Goal: Task Accomplishment & Management: Manage account settings

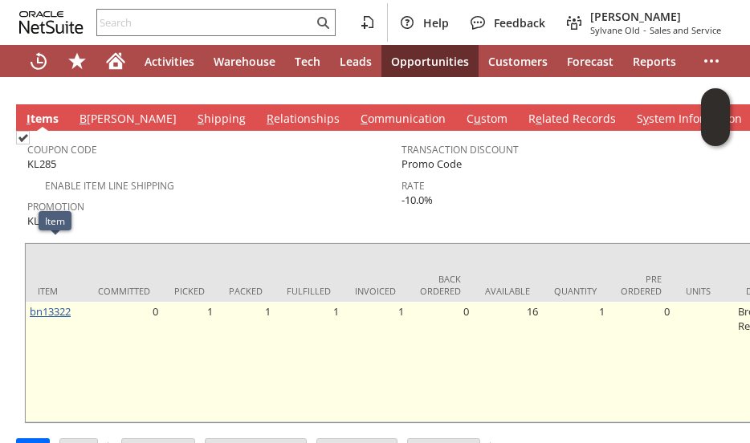
click at [47, 304] on link "bn13322" at bounding box center [50, 311] width 41 height 14
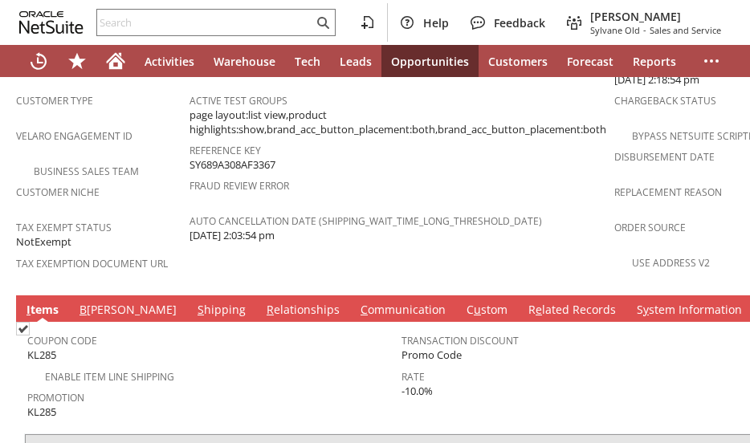
scroll to position [1204, 0]
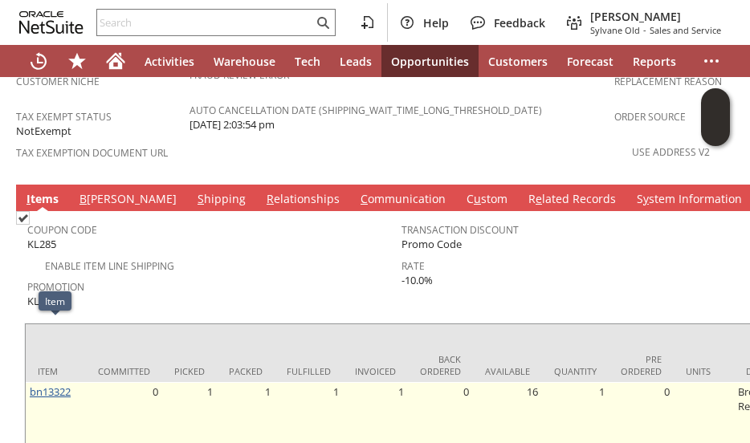
click at [59, 385] on link "bn13322" at bounding box center [50, 392] width 41 height 14
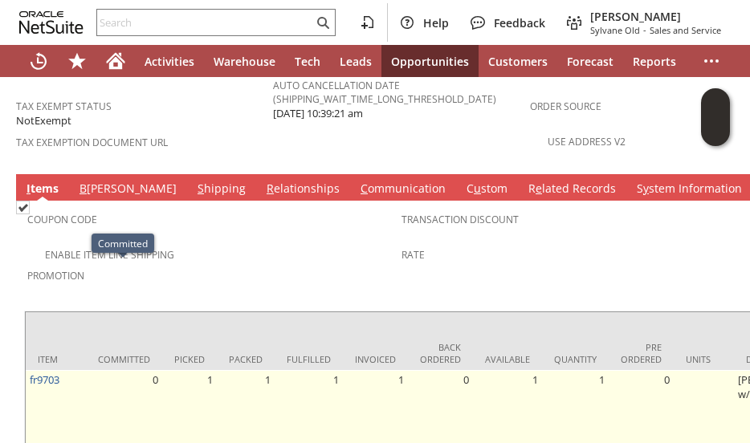
scroll to position [998, 0]
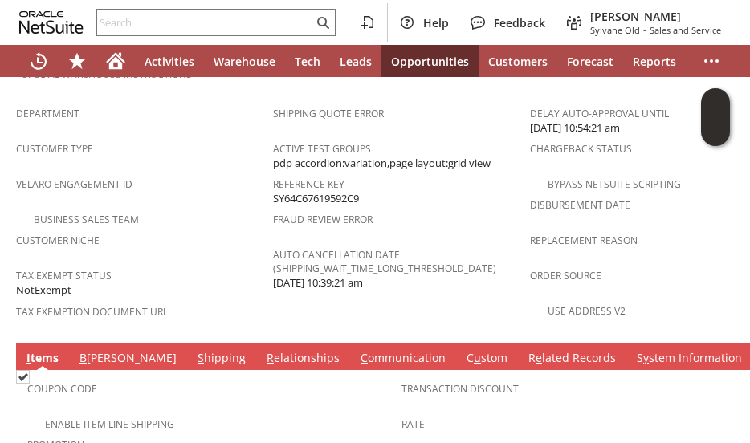
click at [193, 350] on link "S hipping" at bounding box center [221, 359] width 56 height 18
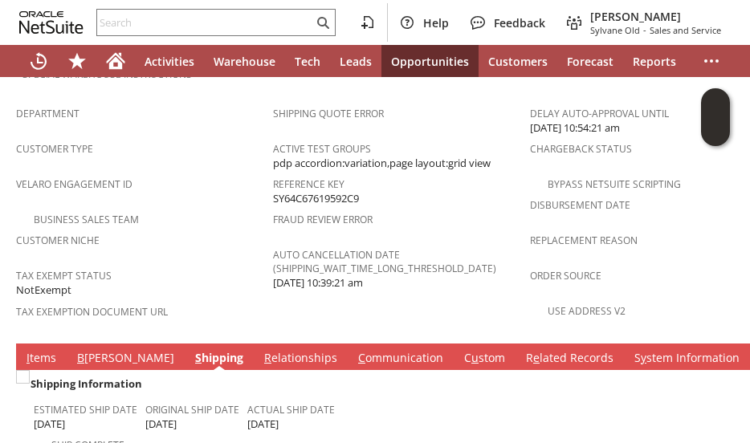
scroll to position [1239, 0]
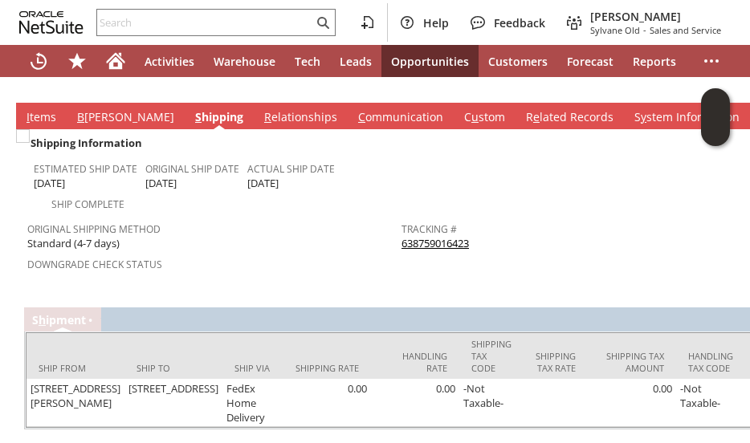
click at [438, 236] on link "638759016423" at bounding box center [434, 243] width 67 height 14
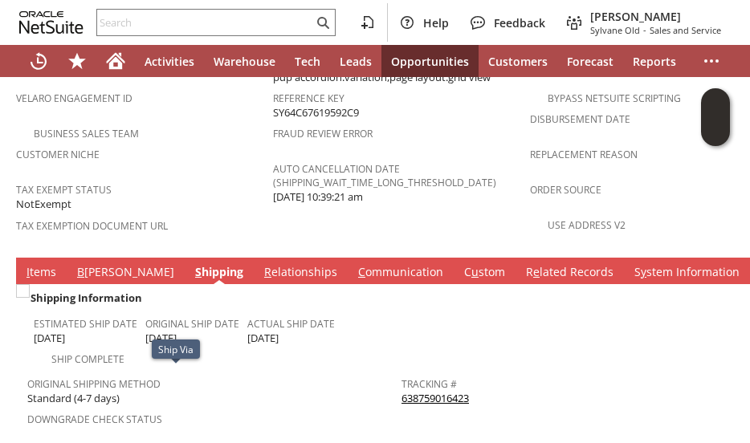
scroll to position [1078, 0]
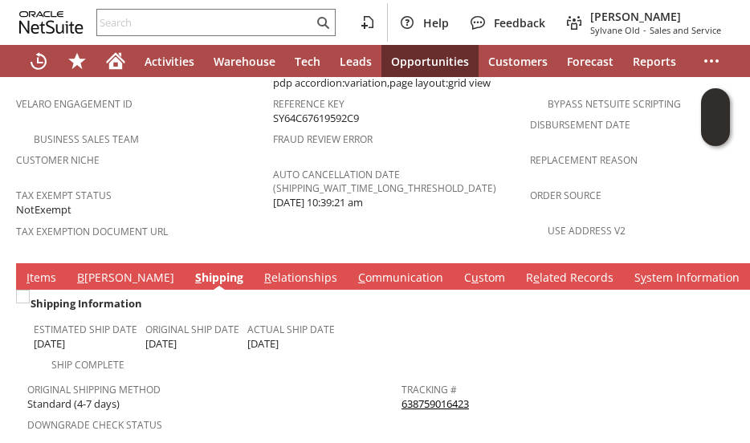
click at [46, 270] on link "I tems" at bounding box center [41, 279] width 38 height 18
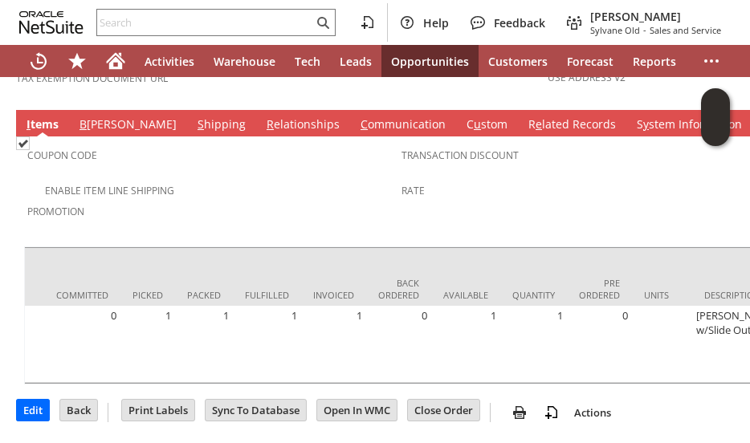
scroll to position [0, 0]
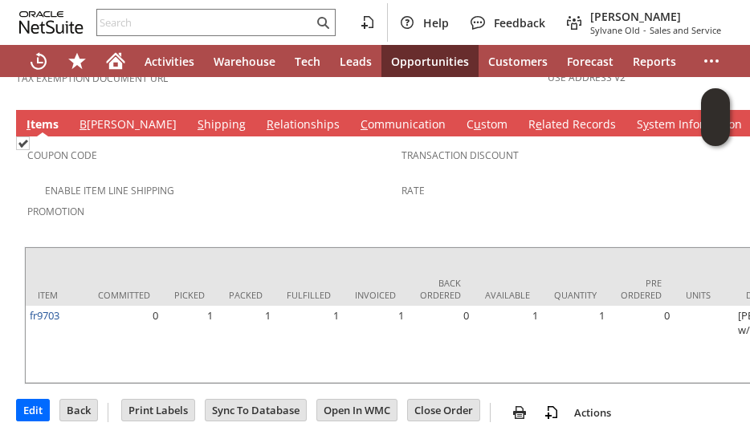
click at [264, 200] on span "Promotion" at bounding box center [210, 209] width 366 height 18
click at [215, 169] on td "Coupon Code Enable Item Line Shipping Promotion Transaction Discount Rate" at bounding box center [401, 187] width 755 height 102
click at [222, 200] on span "Promotion" at bounding box center [210, 209] width 366 height 18
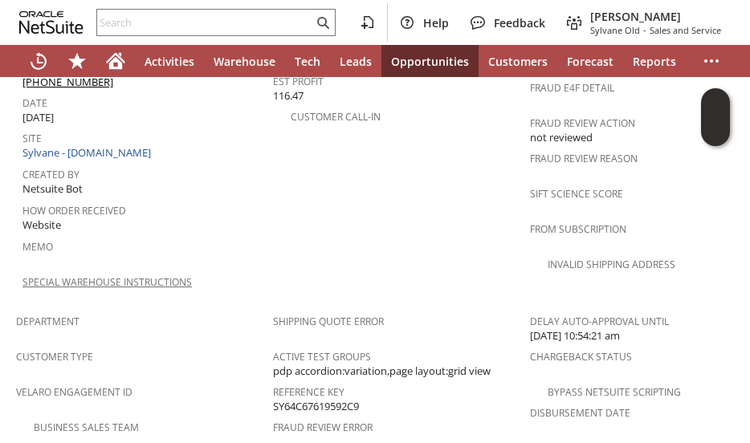
scroll to position [677, 0]
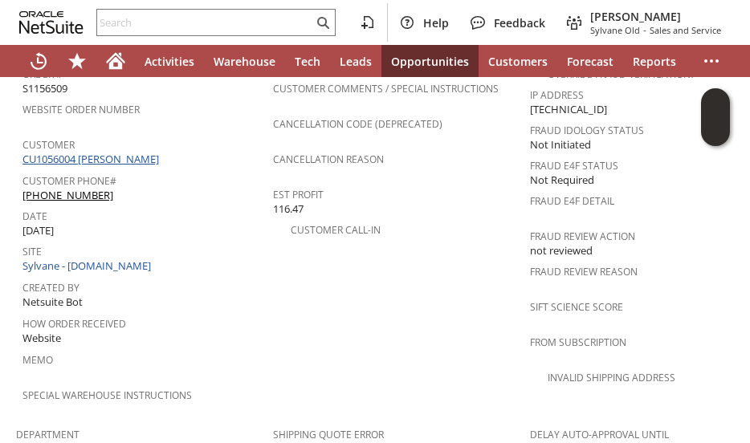
click at [103, 152] on link "CU1056004 Christine Klotz" at bounding box center [92, 159] width 140 height 14
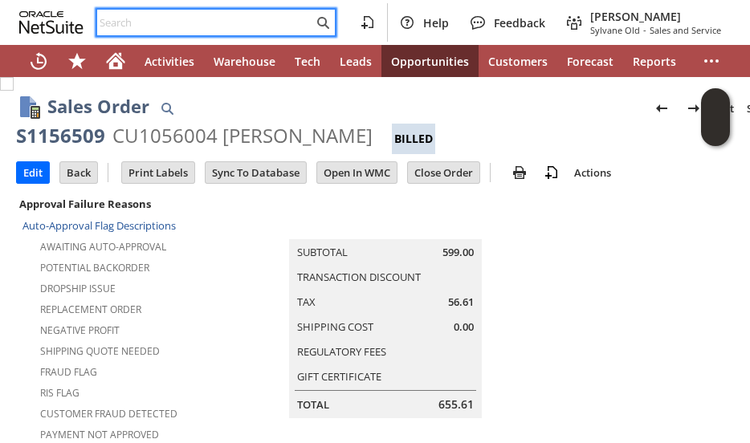
click at [132, 26] on input "text" at bounding box center [205, 22] width 216 height 19
paste input "5047171888"
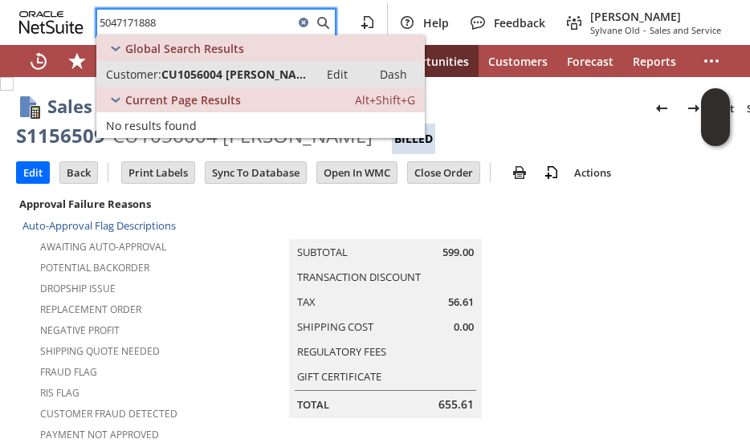
type input "5047171888"
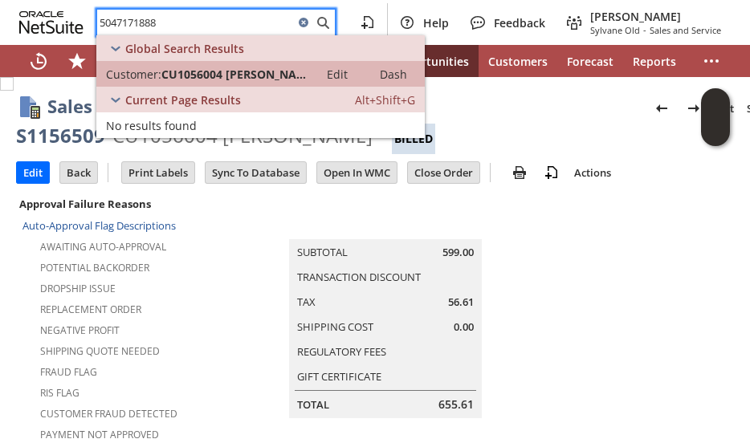
click at [169, 73] on span "CU1056004 [PERSON_NAME]" at bounding box center [235, 74] width 148 height 15
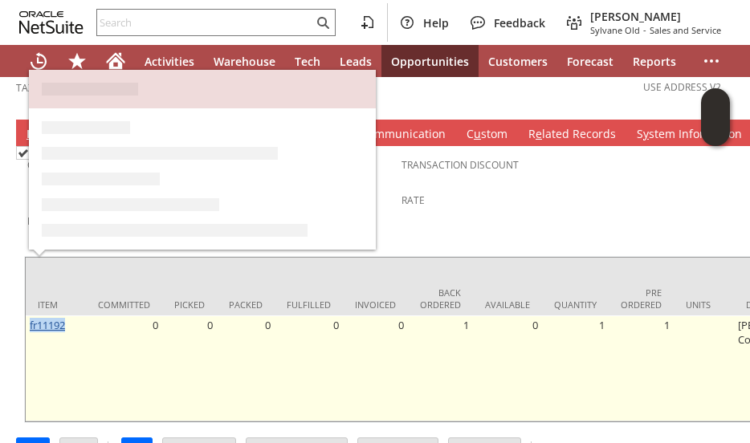
drag, startPoint x: 74, startPoint y: 262, endPoint x: 31, endPoint y: 267, distance: 43.7
click at [31, 316] on td "fr11192" at bounding box center [56, 369] width 60 height 106
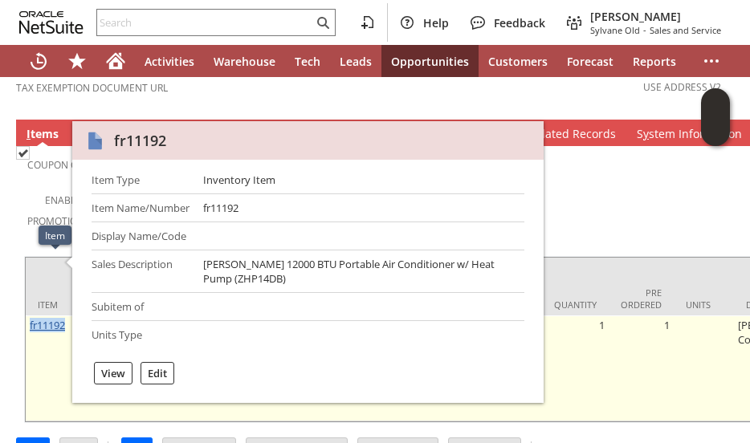
copy link "fr11192"
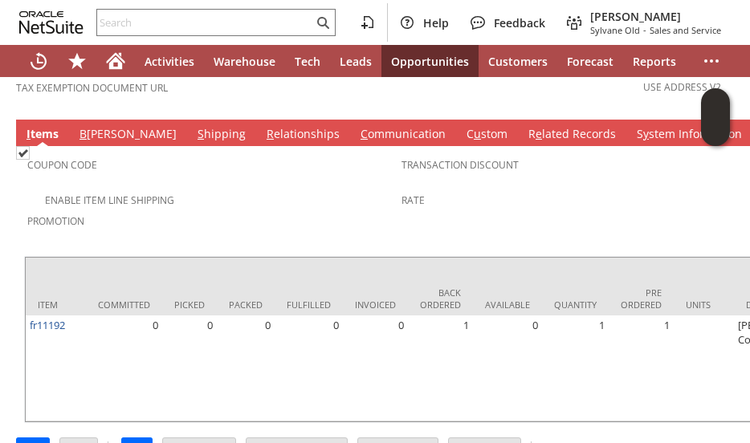
drag, startPoint x: 622, startPoint y: 138, endPoint x: 523, endPoint y: 59, distance: 126.8
click at [623, 189] on span "Rate" at bounding box center [584, 198] width 366 height 18
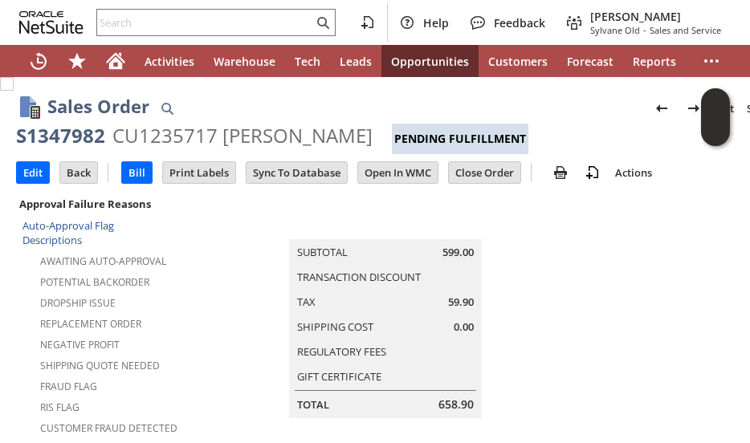
click at [202, 275] on td "Summary Subtotal 599.00 Transaction Discount Tax 59.90 Shipping Cost 0.00 Regul…" at bounding box center [401, 305] width 447 height 225
click at [198, 96] on div "Sales Order List Search" at bounding box center [416, 108] width 739 height 30
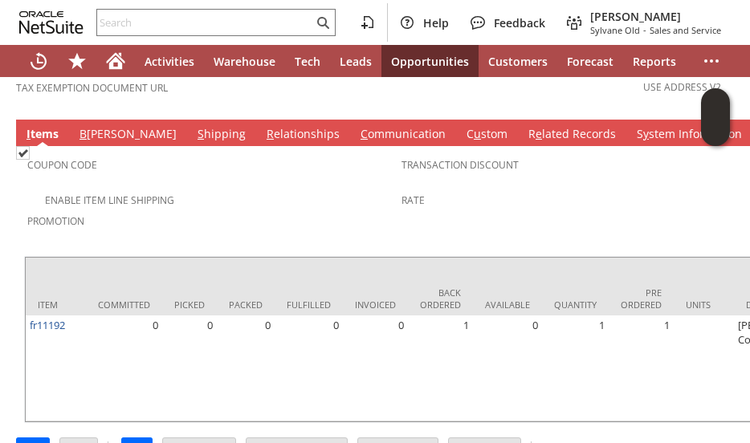
click at [223, 210] on span "Promotion" at bounding box center [210, 219] width 366 height 18
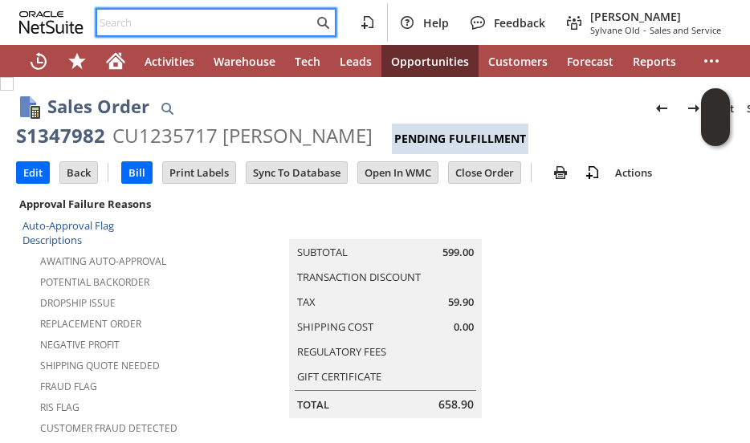
click at [154, 18] on input "text" at bounding box center [205, 22] width 216 height 19
paste input "seanrterwilliger@gmail.com"
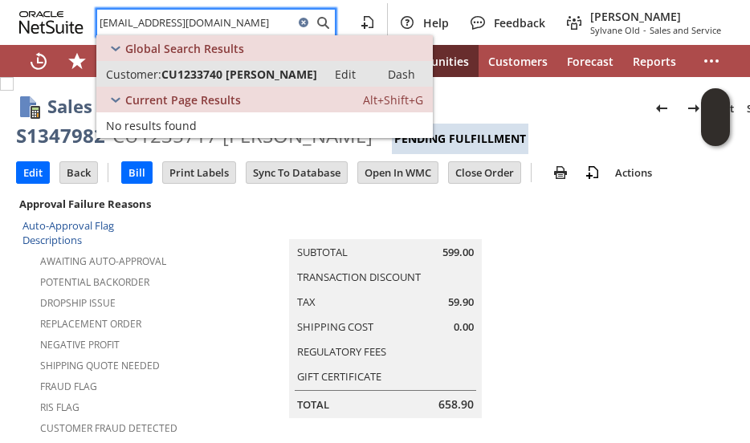
type input "seanrterwilliger@gmail.com"
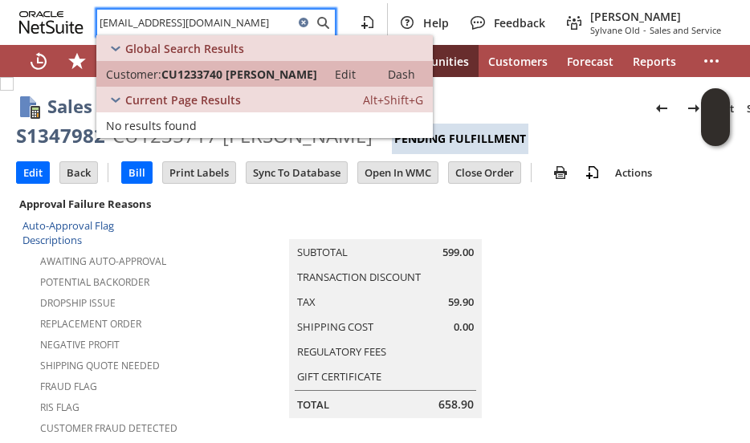
click at [169, 70] on span "CU1233740 Sean Terwilliger" at bounding box center [239, 74] width 156 height 15
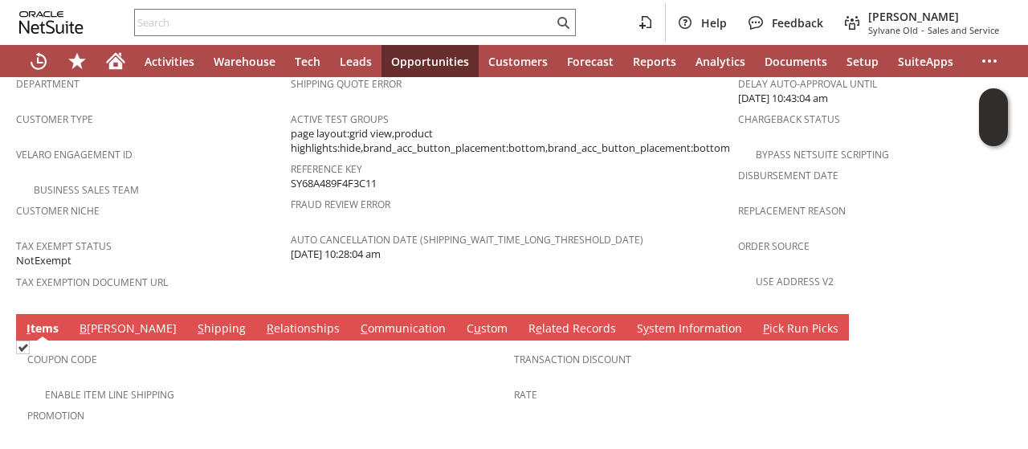
scroll to position [1044, 0]
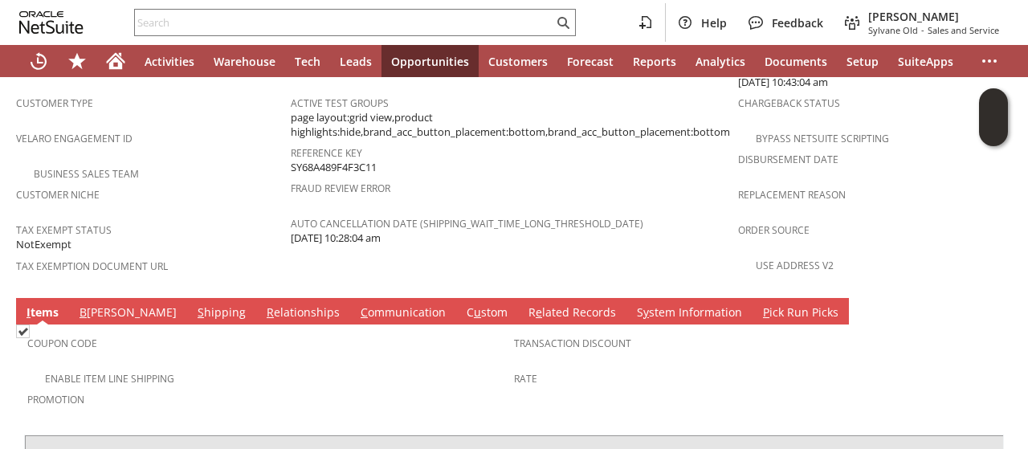
click at [101, 304] on link "B [PERSON_NAME]" at bounding box center [127, 313] width 105 height 18
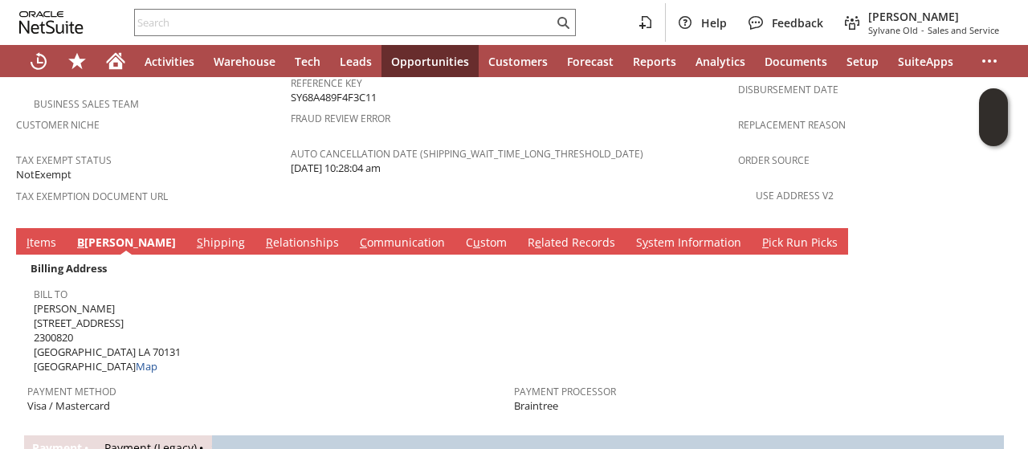
scroll to position [1204, 0]
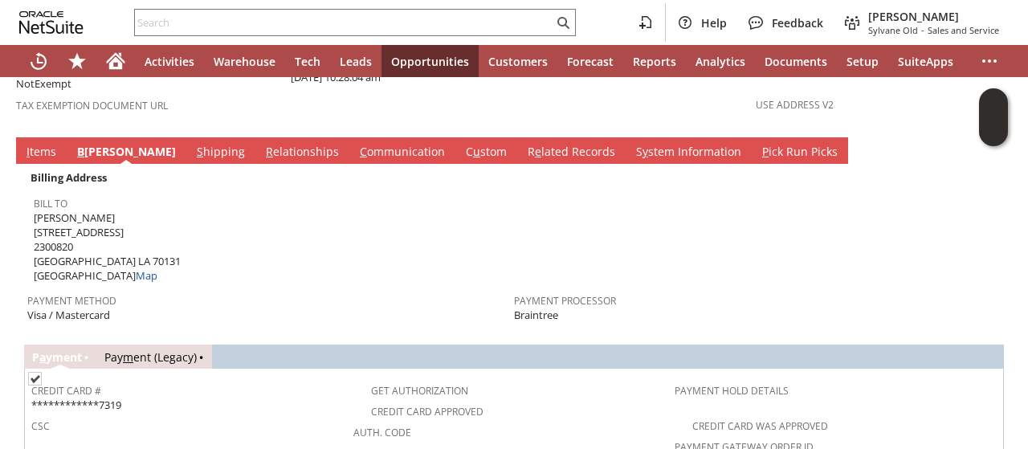
click at [59, 210] on span "[PERSON_NAME] [STREET_ADDRESS][PERSON_NAME] Map" at bounding box center [107, 246] width 147 height 73
click at [55, 210] on span "joseph klotz 5301 Carlisle Ct 2300820 New Orleans LA 70131 United States Map" at bounding box center [107, 246] width 147 height 73
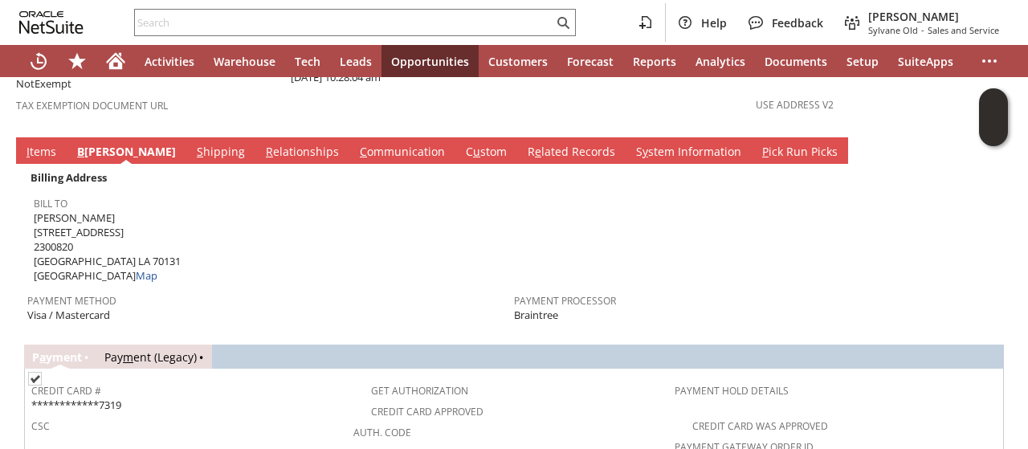
click at [80, 210] on span "joseph klotz 5301 Carlisle Ct 2300820 New Orleans LA 70131 United States Map" at bounding box center [107, 246] width 147 height 73
copy span "klotz"
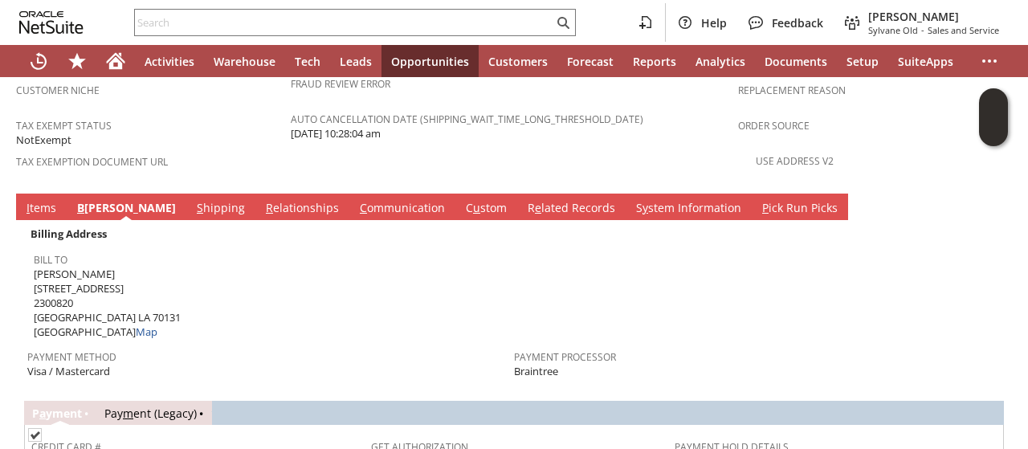
scroll to position [1124, 0]
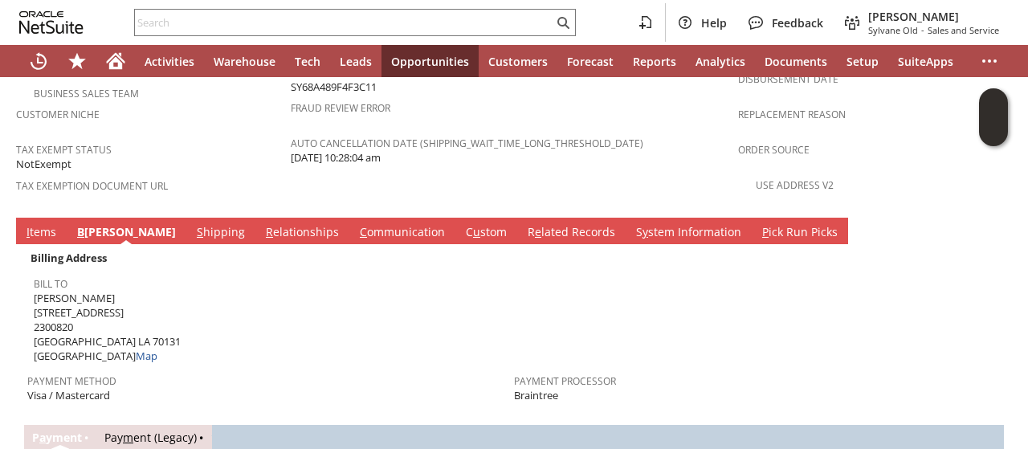
click at [356, 224] on link "C ommunication" at bounding box center [402, 233] width 93 height 18
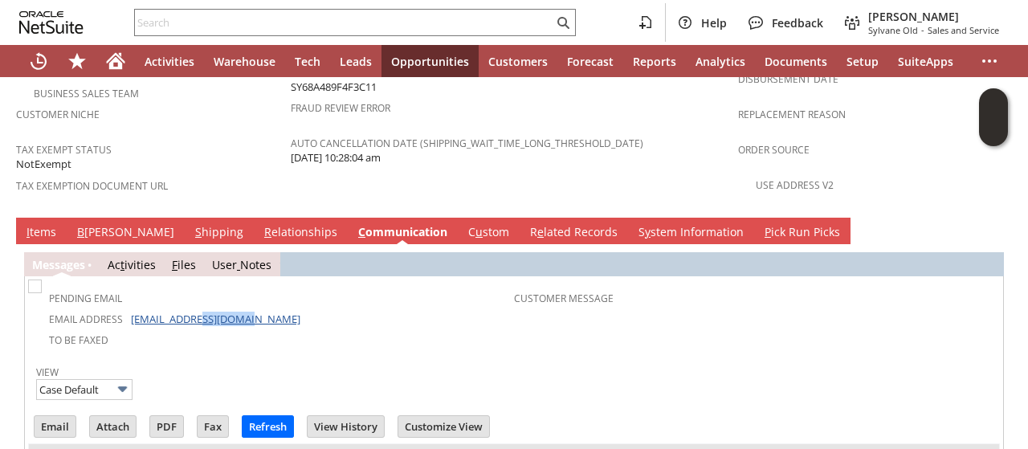
scroll to position [0, 0]
drag, startPoint x: 263, startPoint y: 264, endPoint x: 129, endPoint y: 267, distance: 133.3
click at [129, 307] on td "Email Address josephklotz@gmail.com" at bounding box center [272, 317] width 483 height 21
copy link "[EMAIL_ADDRESS][DOMAIN_NAME]"
click at [43, 224] on link "I tems" at bounding box center [41, 233] width 38 height 18
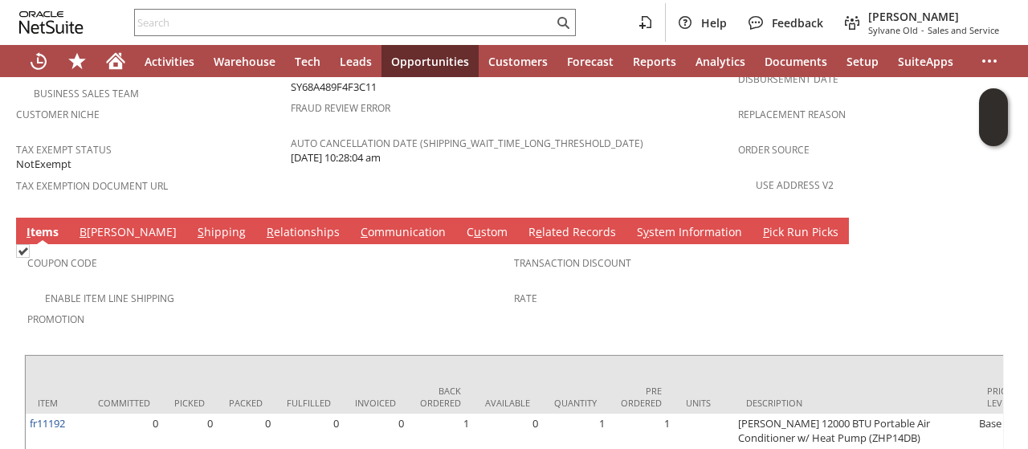
click at [95, 224] on link "B illing" at bounding box center [127, 233] width 105 height 18
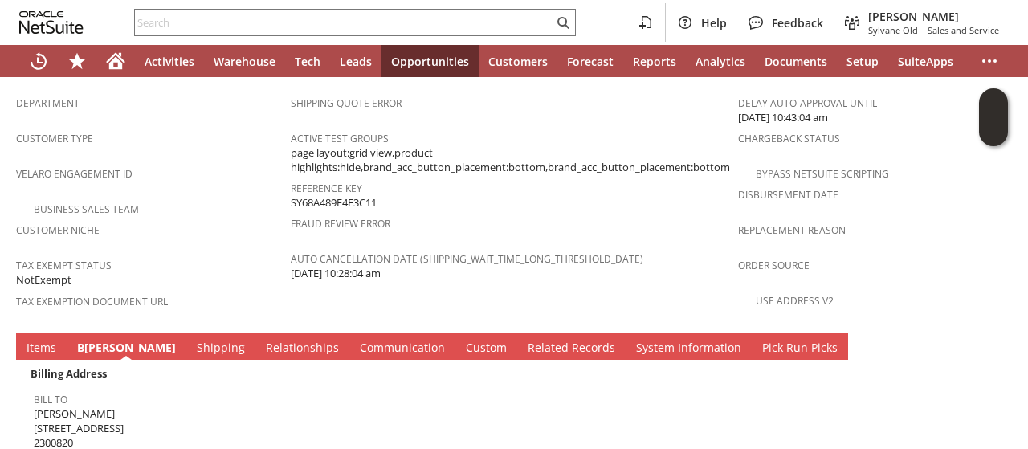
scroll to position [1204, 0]
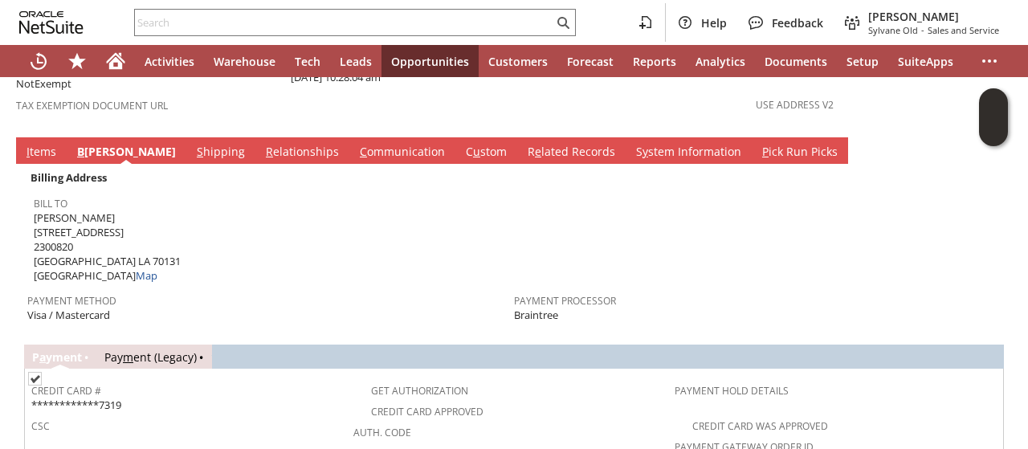
click at [35, 144] on link "I tems" at bounding box center [41, 153] width 38 height 18
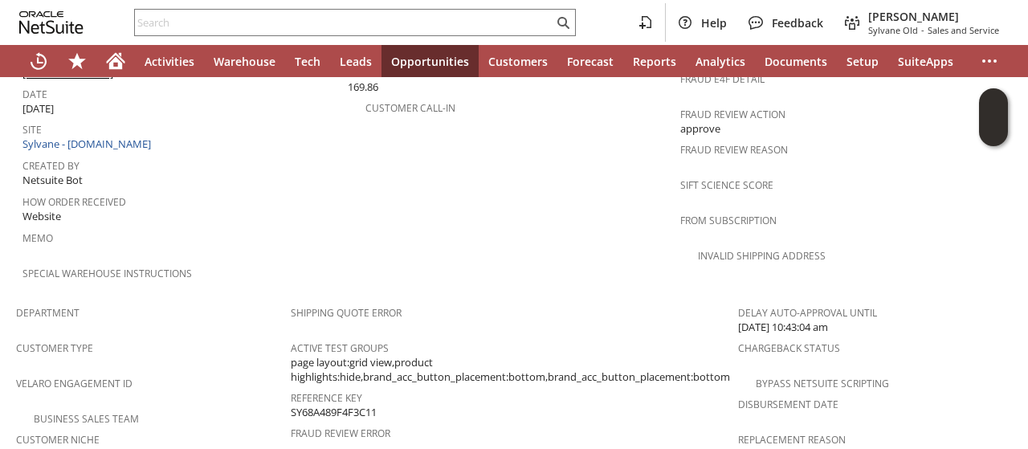
scroll to position [562, 0]
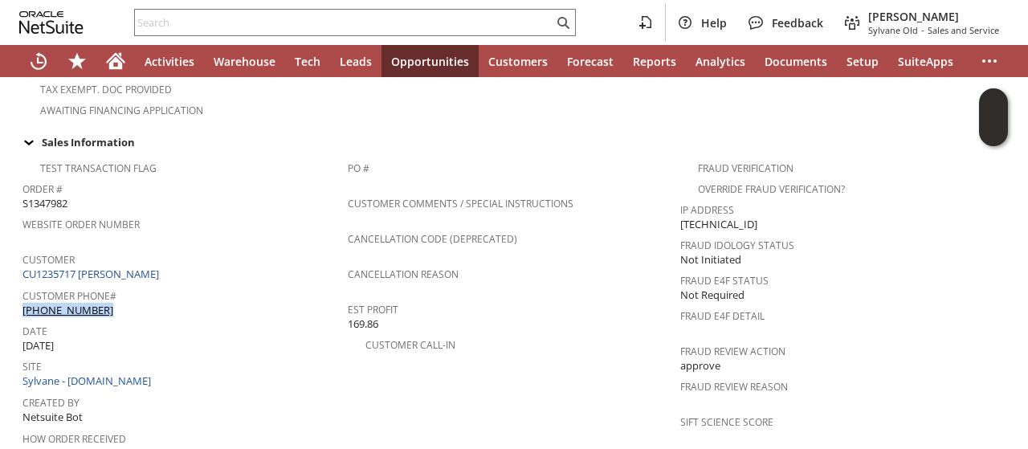
drag, startPoint x: 112, startPoint y: 283, endPoint x: 23, endPoint y: 282, distance: 89.1
click at [23, 284] on div "Customer Phone# (504) 577-1104" at bounding box center [180, 301] width 317 height 34
copy link "[PHONE_NUMBER]"
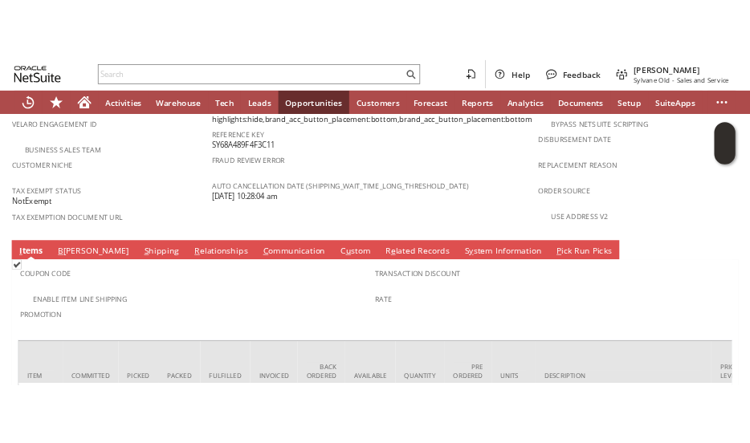
scroll to position [1044, 0]
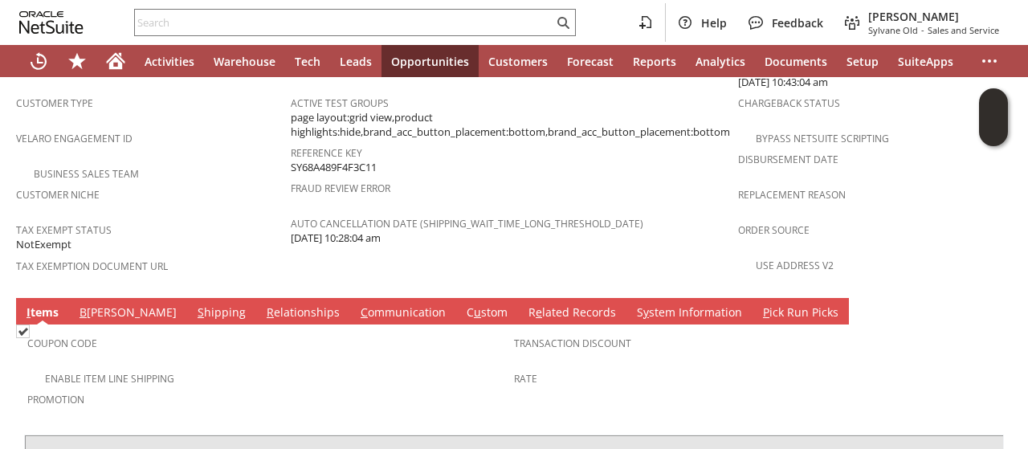
click at [93, 304] on link "B illing" at bounding box center [127, 313] width 105 height 18
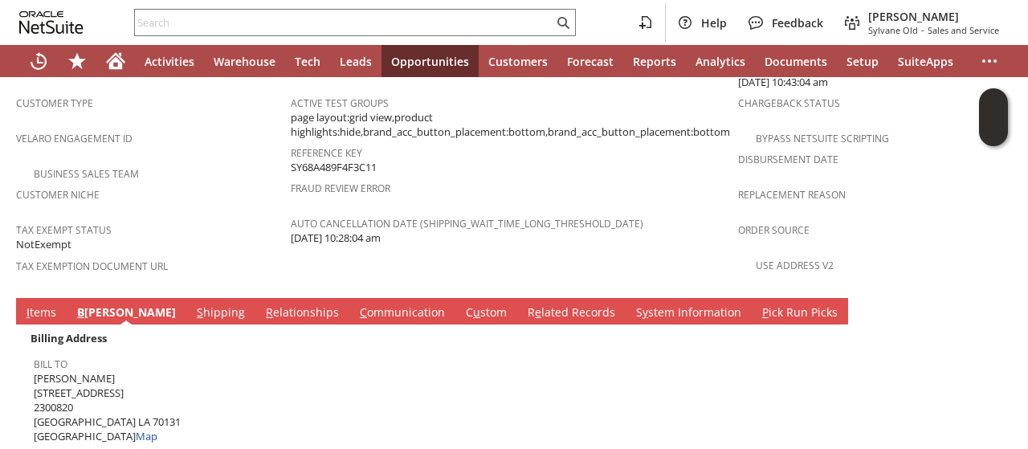
click at [75, 371] on span "joseph klotz 5301 Carlisle Ct 2300820 New Orleans LA 70131 United States Map" at bounding box center [107, 407] width 147 height 73
copy span "[STREET_ADDRESS]"
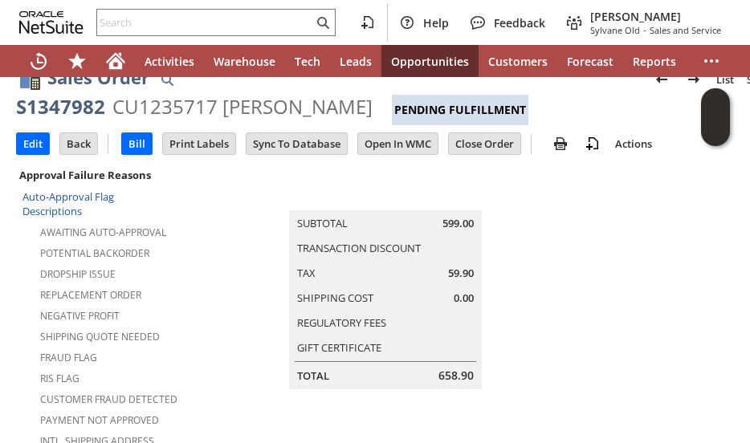
scroll to position [0, 0]
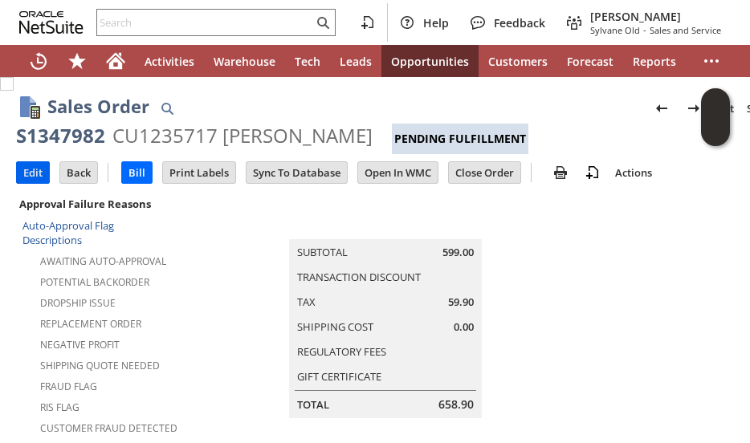
click at [24, 170] on input "Edit" at bounding box center [33, 172] width 32 height 21
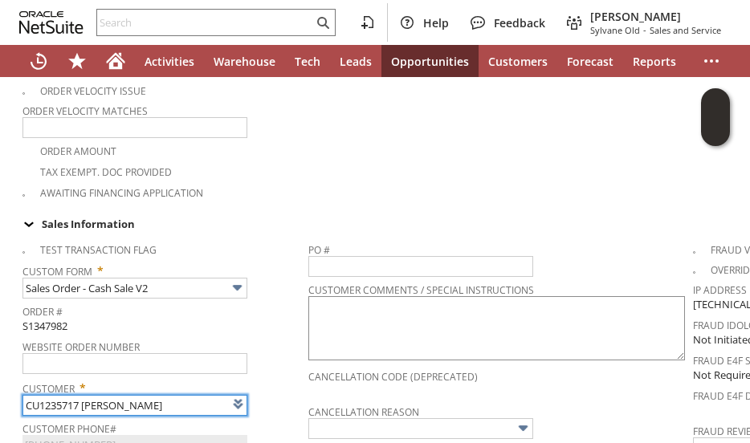
scroll to position [562, 0]
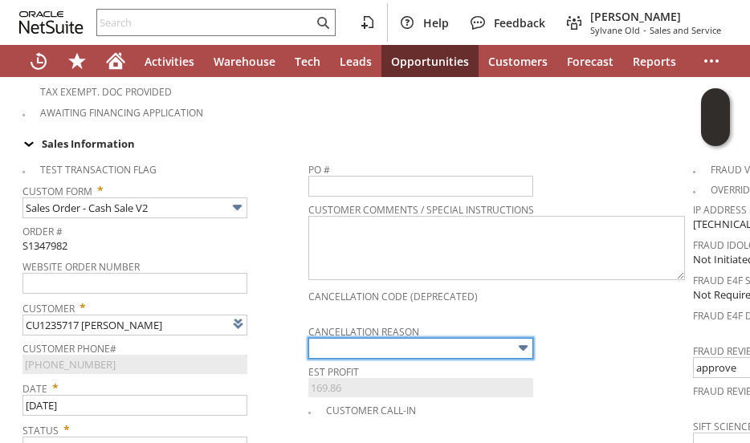
click at [381, 338] on input "text" at bounding box center [420, 348] width 225 height 21
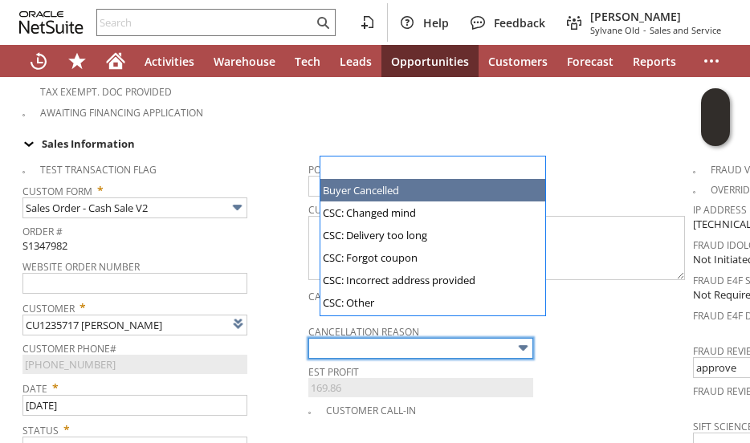
type input "Buyer Cancelled"
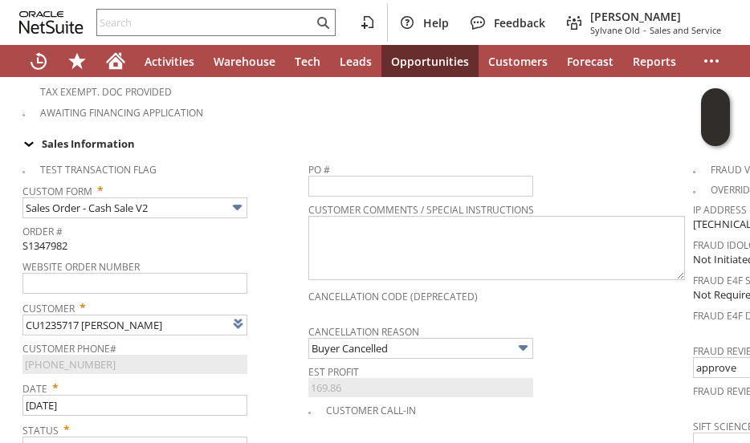
click at [284, 388] on div "Date * 8/19/2025" at bounding box center [161, 396] width 278 height 40
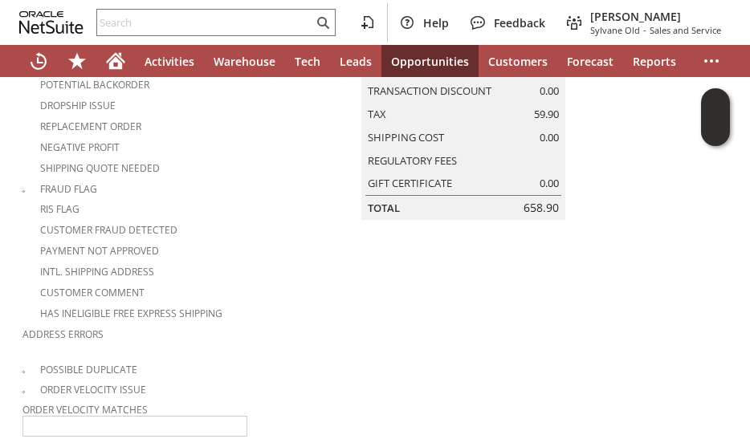
scroll to position [0, 0]
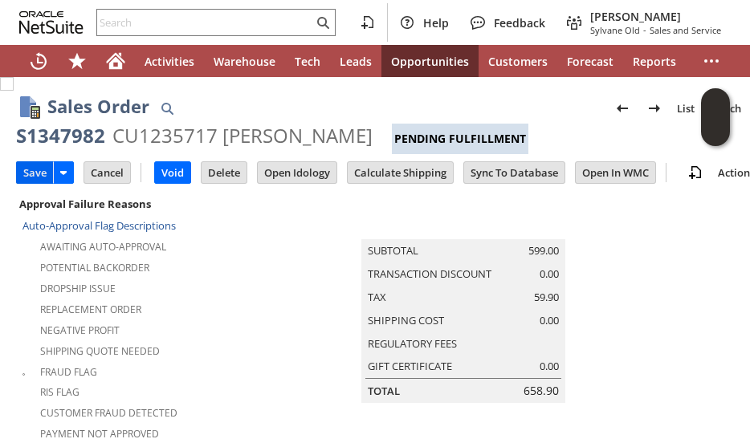
click at [27, 173] on input "Save" at bounding box center [35, 172] width 36 height 21
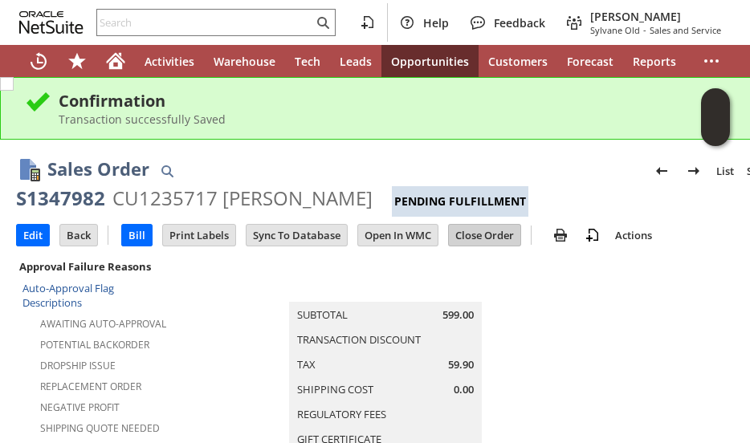
click at [490, 237] on input "Close Order" at bounding box center [484, 235] width 71 height 21
click at [194, 367] on td "Summary Subtotal 599.00 Transaction Discount Tax 59.90 Shipping Cost 0.00 Regul…" at bounding box center [401, 368] width 447 height 225
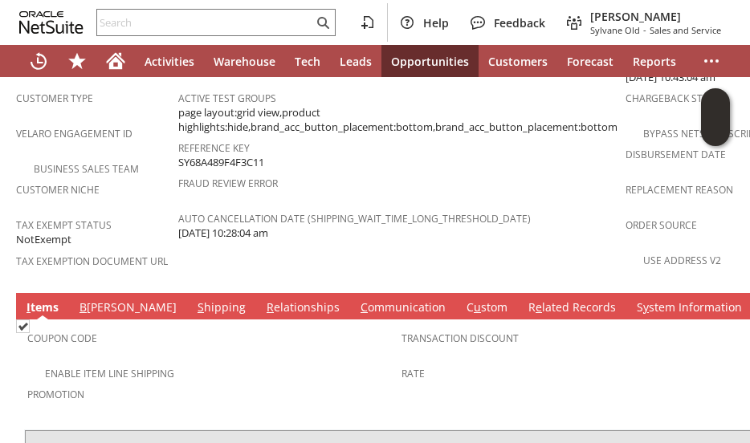
scroll to position [1204, 0]
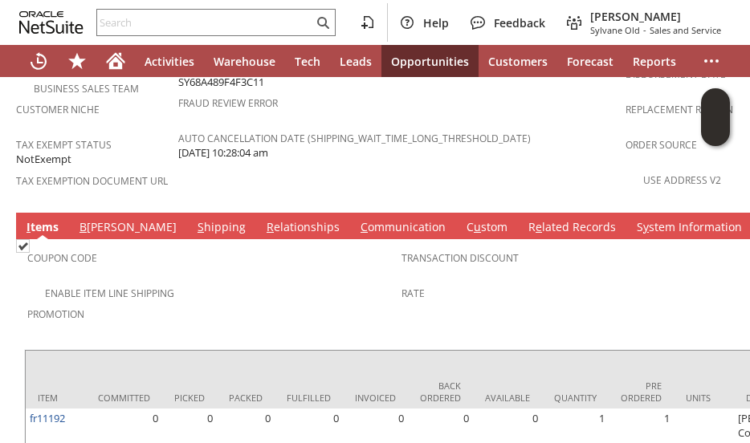
click at [356, 219] on link "C ommunication" at bounding box center [402, 228] width 93 height 18
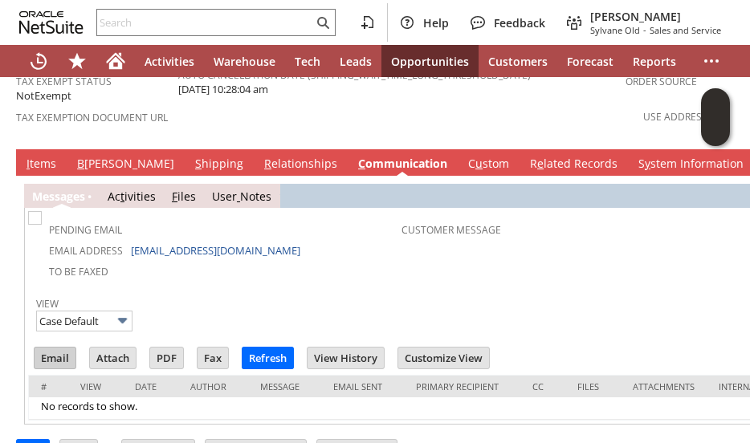
scroll to position [0, 0]
click at [50, 348] on input "Email" at bounding box center [55, 358] width 41 height 21
drag, startPoint x: 521, startPoint y: 250, endPoint x: 355, endPoint y: 54, distance: 257.5
click at [520, 292] on div "View Case Default" at bounding box center [401, 312] width 731 height 41
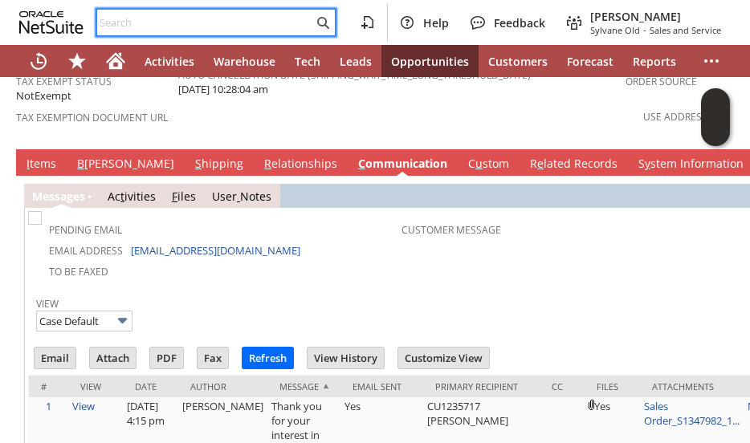
click at [163, 18] on input "text" at bounding box center [205, 22] width 216 height 19
paste input "RA89492"
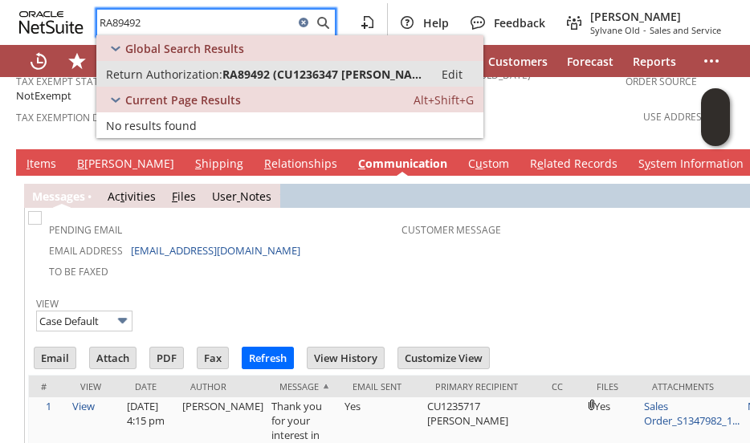
type input "RA89492"
click at [177, 73] on span "Return Authorization:" at bounding box center [164, 74] width 116 height 15
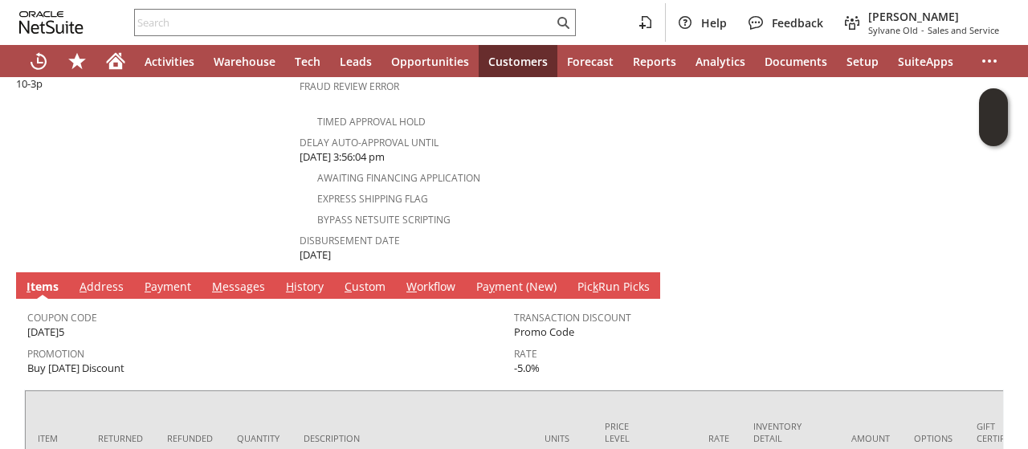
click at [97, 279] on link "A ddress" at bounding box center [101, 288] width 52 height 18
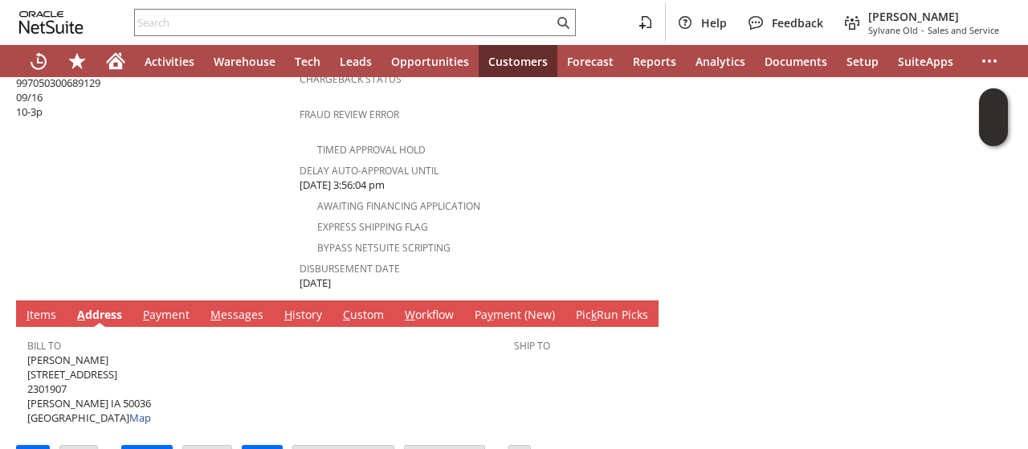
click at [76, 352] on span "[PERSON_NAME] [STREET_ADDRESS] Map" at bounding box center [89, 388] width 124 height 73
copy span "[PERSON_NAME]"
click at [64, 352] on span "[PERSON_NAME] [STREET_ADDRESS] Map" at bounding box center [89, 388] width 124 height 73
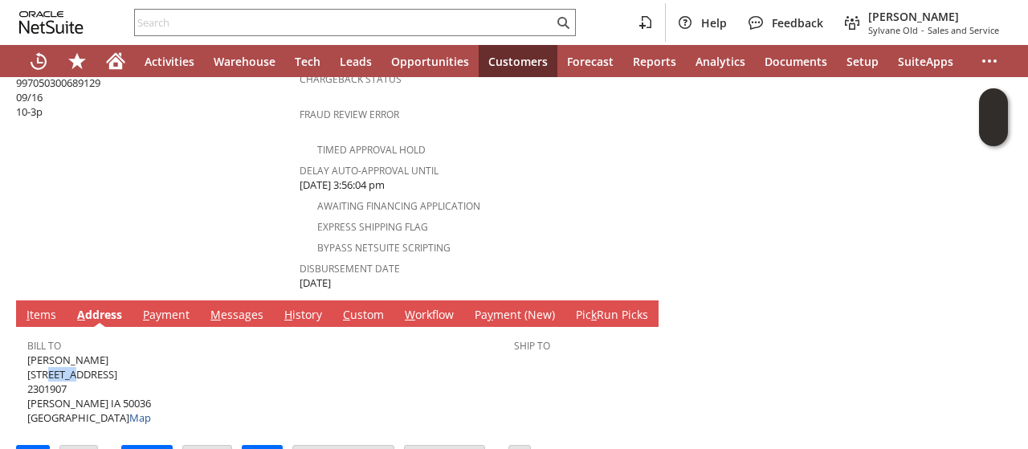
click at [64, 352] on span "[PERSON_NAME] [STREET_ADDRESS] Map" at bounding box center [89, 388] width 124 height 73
copy span "[STREET_ADDRESS]"
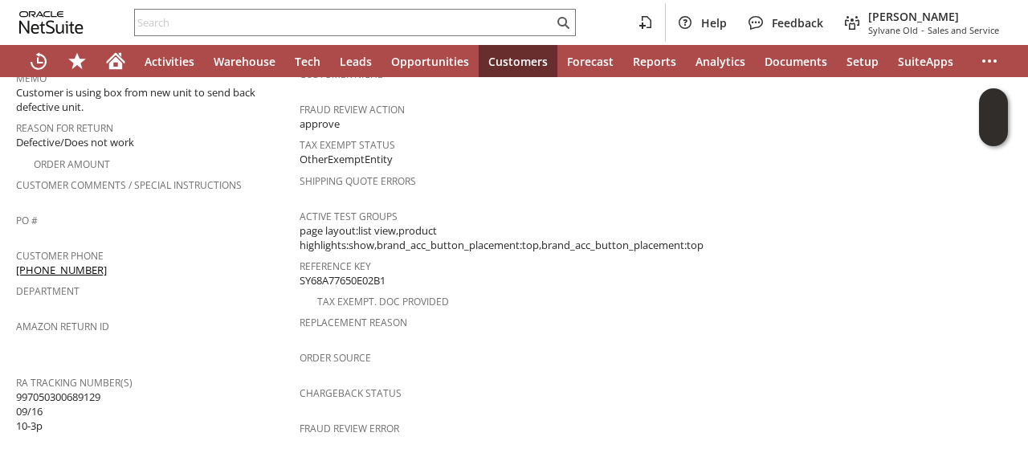
scroll to position [373, 0]
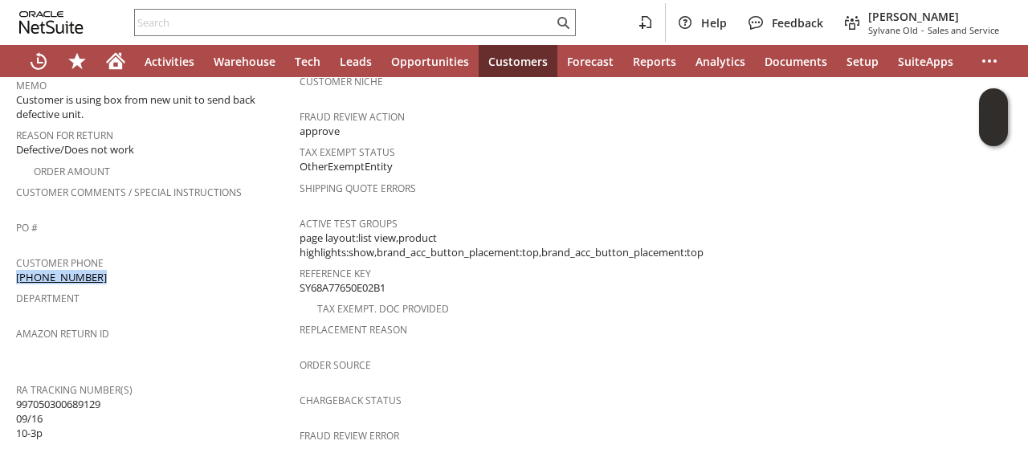
drag, startPoint x: 89, startPoint y: 256, endPoint x: 16, endPoint y: 255, distance: 73.1
click at [16, 255] on div "Customer Phone [PHONE_NUMBER]" at bounding box center [153, 268] width 275 height 34
copy link "[PHONE_NUMBER]"
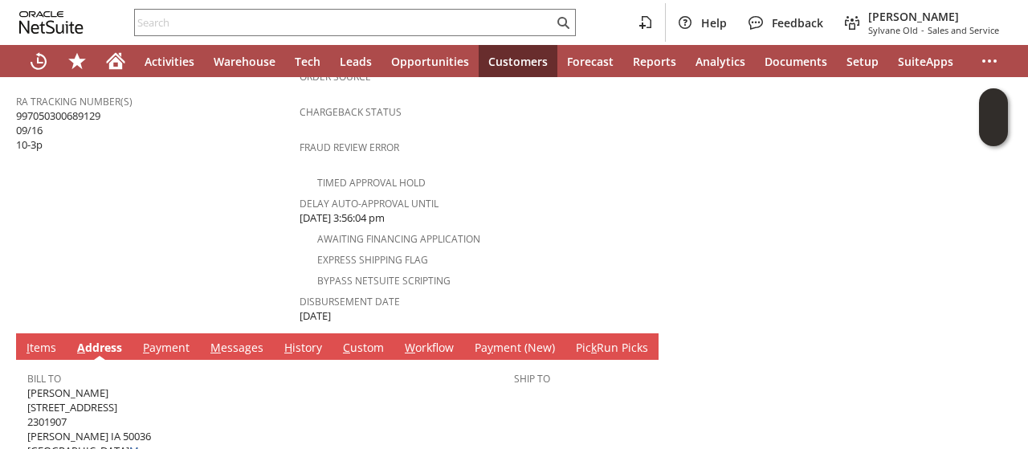
scroll to position [694, 0]
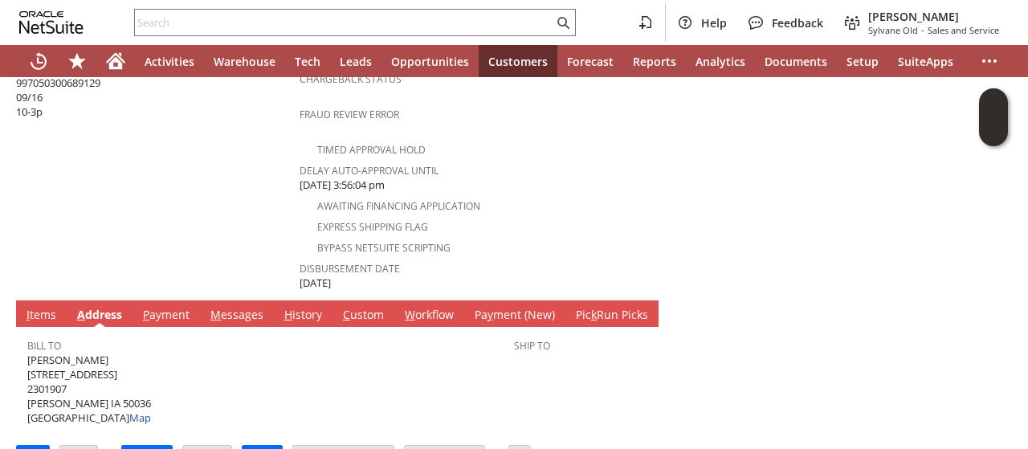
click at [84, 366] on span "[PERSON_NAME] [STREET_ADDRESS] Map" at bounding box center [89, 388] width 124 height 73
copy span "50036"
click at [36, 307] on link "I tems" at bounding box center [41, 316] width 38 height 18
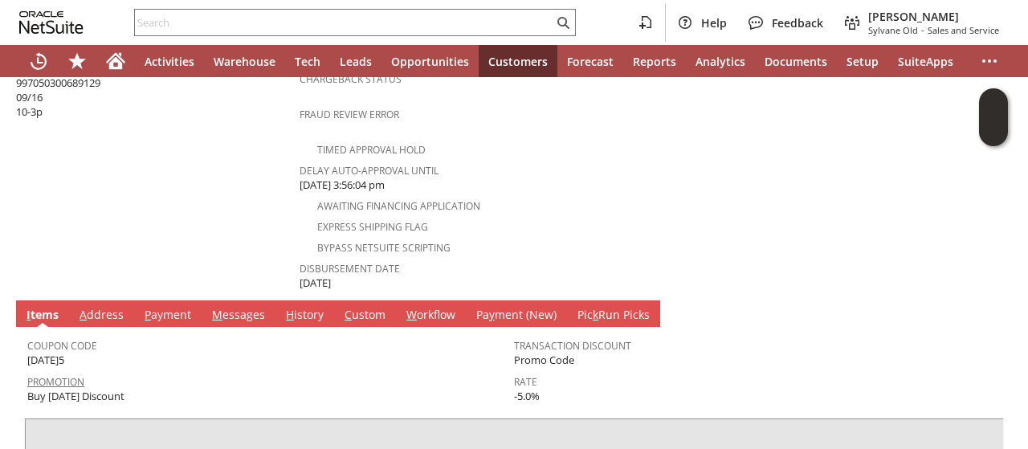
scroll to position [814, 0]
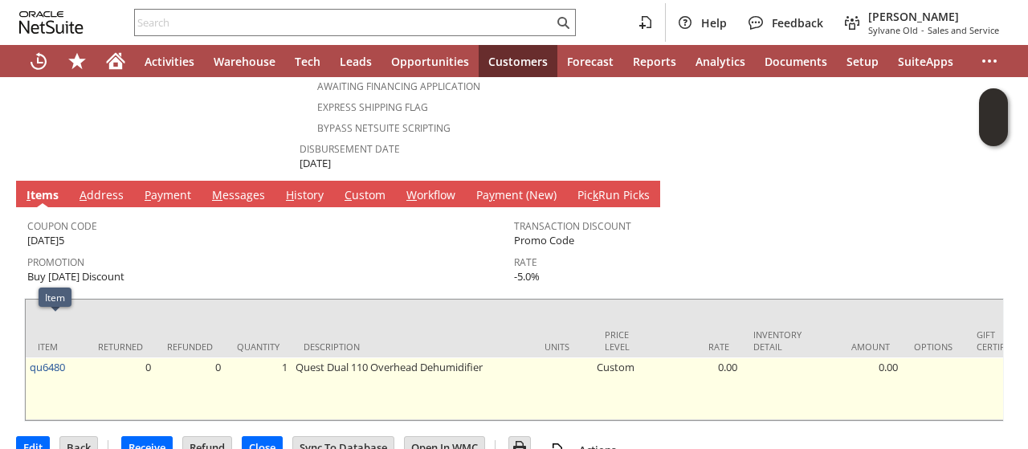
click at [41, 357] on td "qu6480" at bounding box center [56, 388] width 60 height 63
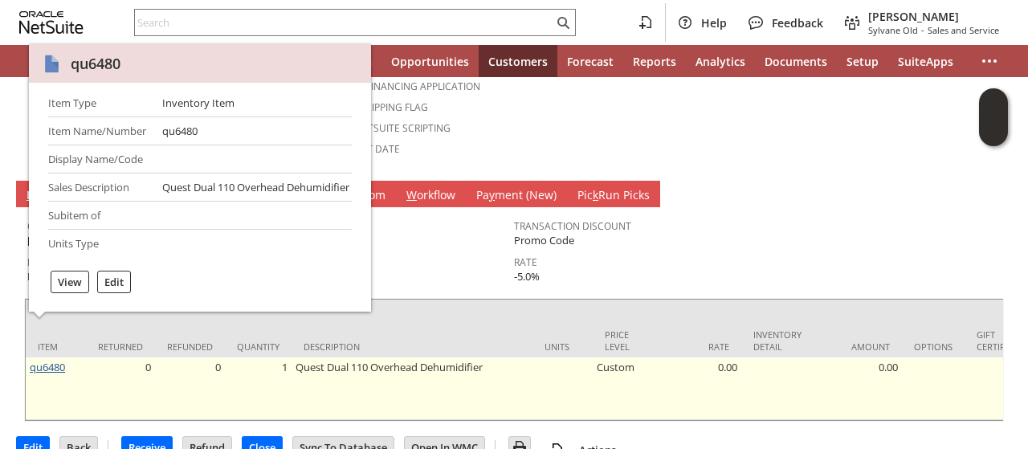
click at [41, 360] on link "qu6480" at bounding box center [47, 367] width 35 height 14
